Goal: Navigation & Orientation: Find specific page/section

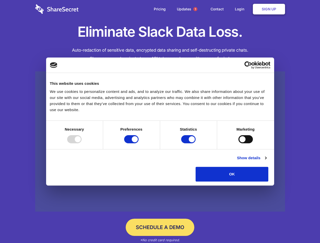
click at [82, 144] on div at bounding box center [74, 139] width 14 height 8
click at [139, 144] on input "Preferences" at bounding box center [131, 139] width 14 height 8
checkbox input "false"
click at [189, 144] on input "Statistics" at bounding box center [188, 139] width 14 height 8
checkbox input "false"
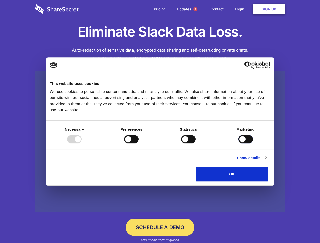
click at [239, 144] on input "Marketing" at bounding box center [246, 139] width 14 height 8
checkbox input "true"
click at [267, 161] on link "Show details" at bounding box center [251, 158] width 29 height 6
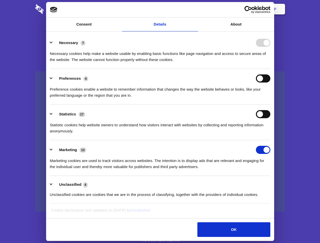
click at [271, 69] on li "Necessary 7 Necessary cookies help make a website usable by enabling basic func…" at bounding box center [160, 51] width 221 height 36
click at [195, 9] on span "1" at bounding box center [196, 9] width 4 height 4
